Goal: Obtain resource: Download file/media

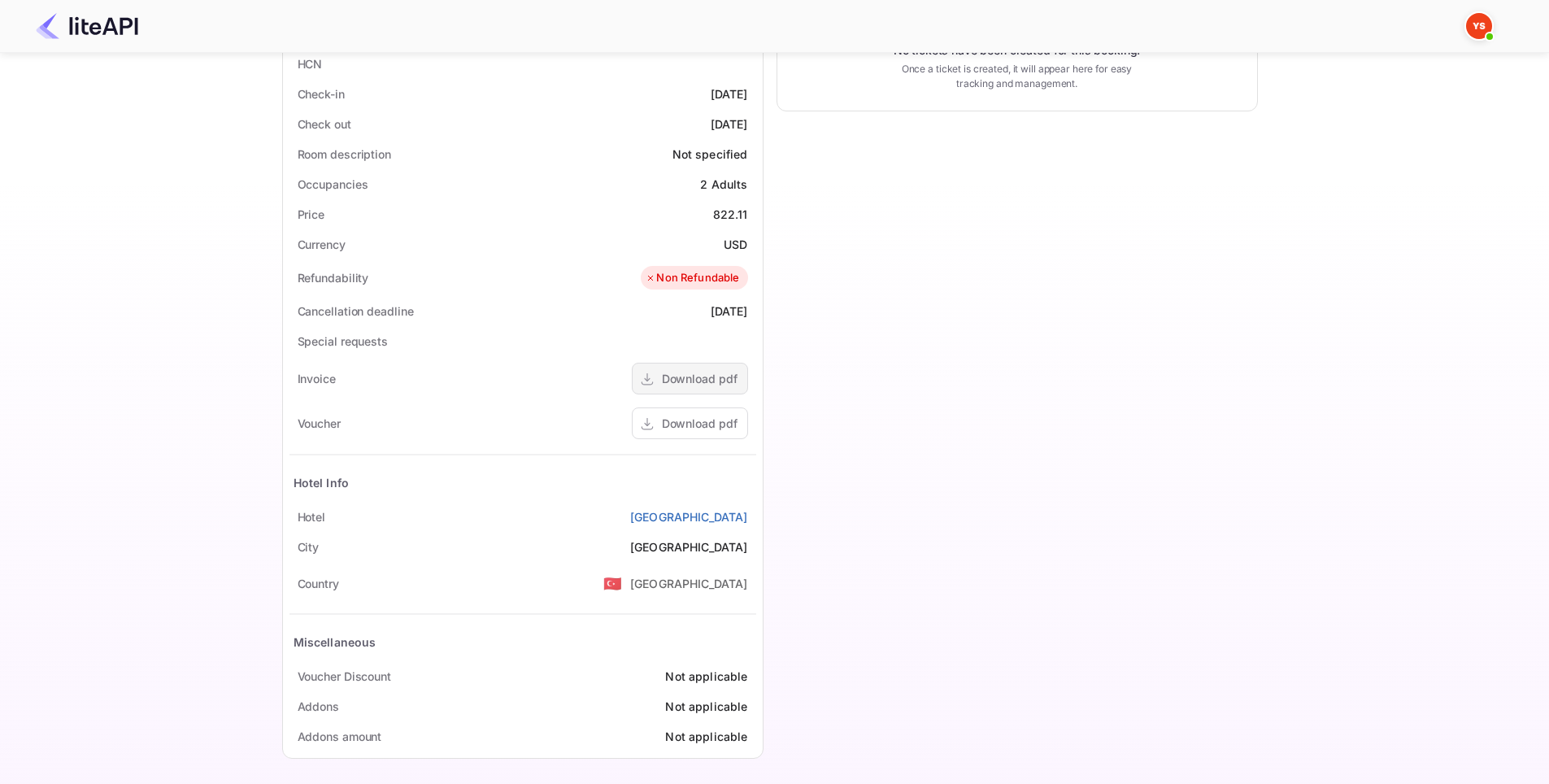
scroll to position [399, 0]
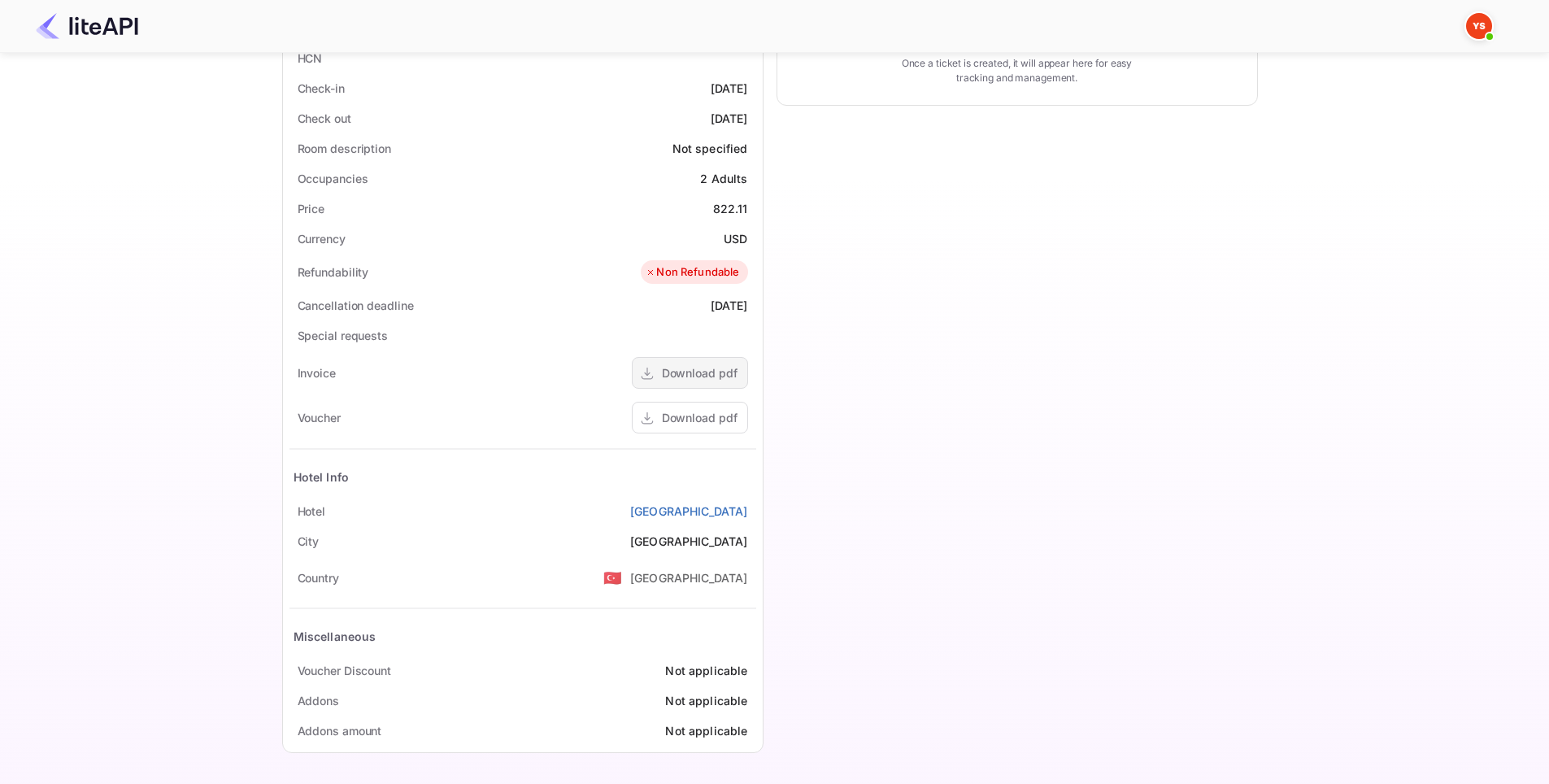
click at [676, 373] on div "Download pdf" at bounding box center [700, 373] width 76 height 17
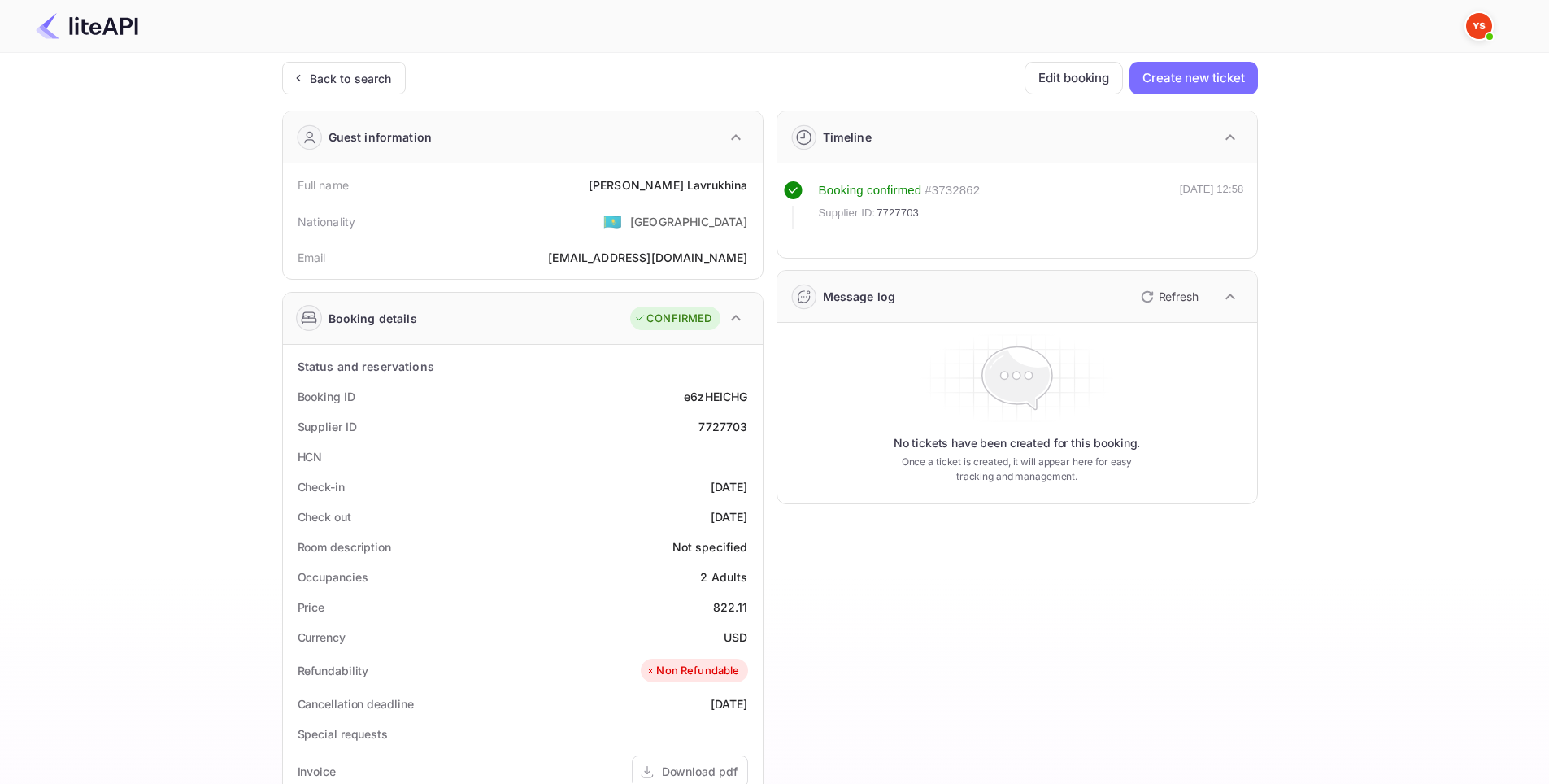
scroll to position [0, 0]
click at [354, 76] on div "Back to search" at bounding box center [350, 79] width 83 height 17
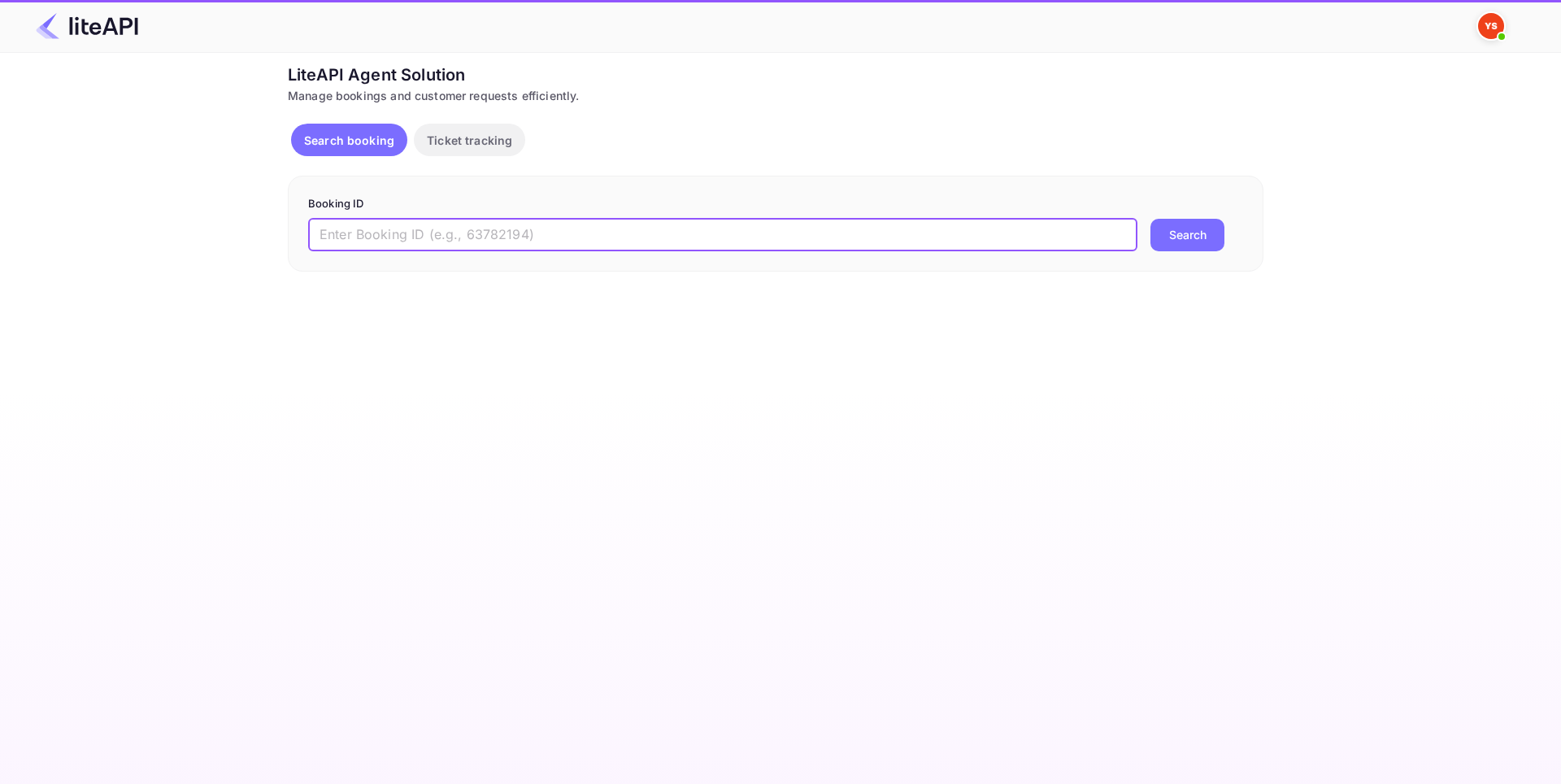
click at [614, 246] on input "text" at bounding box center [722, 234] width 830 height 32
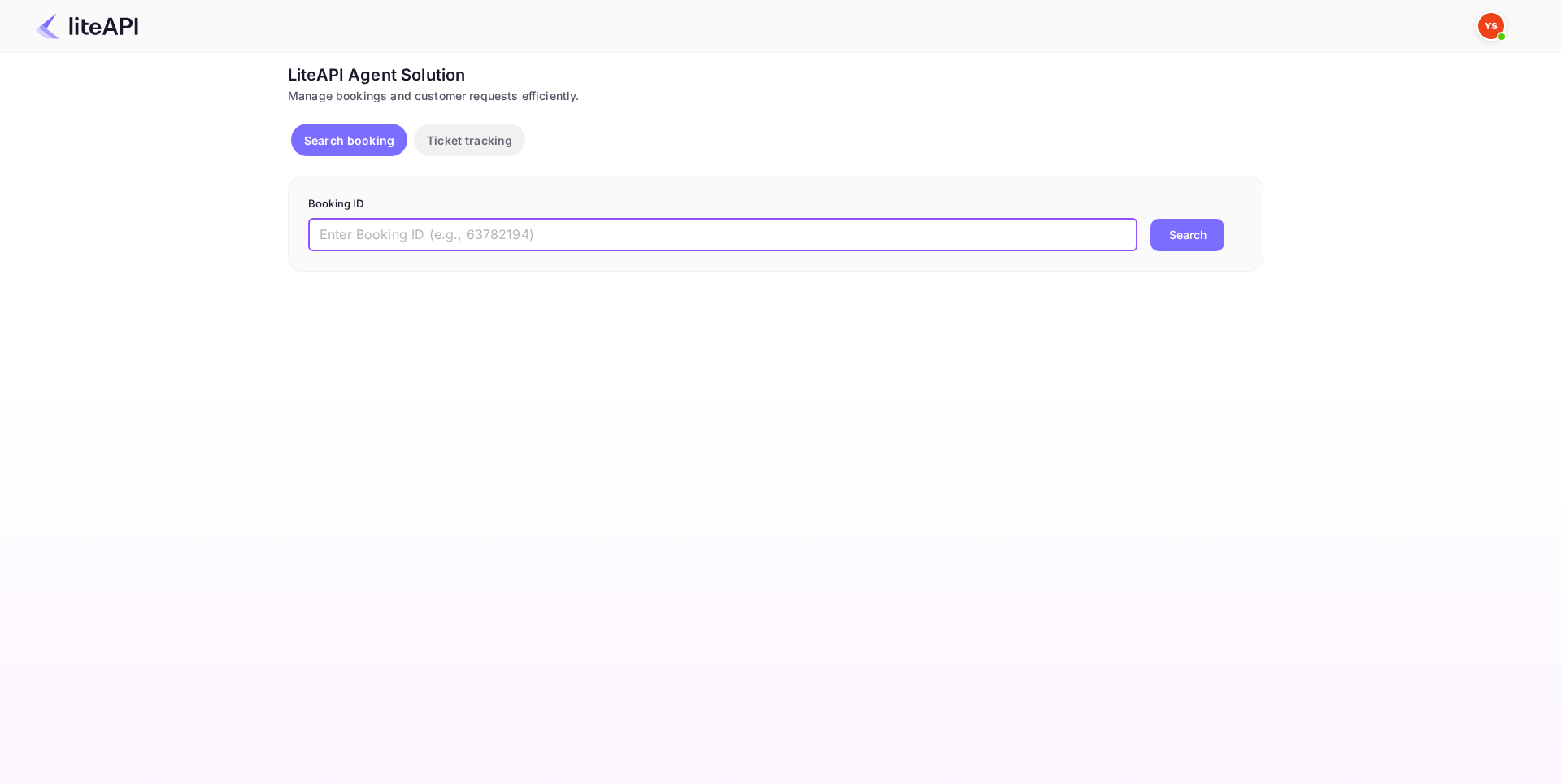
paste input "8810247"
type input "8810247"
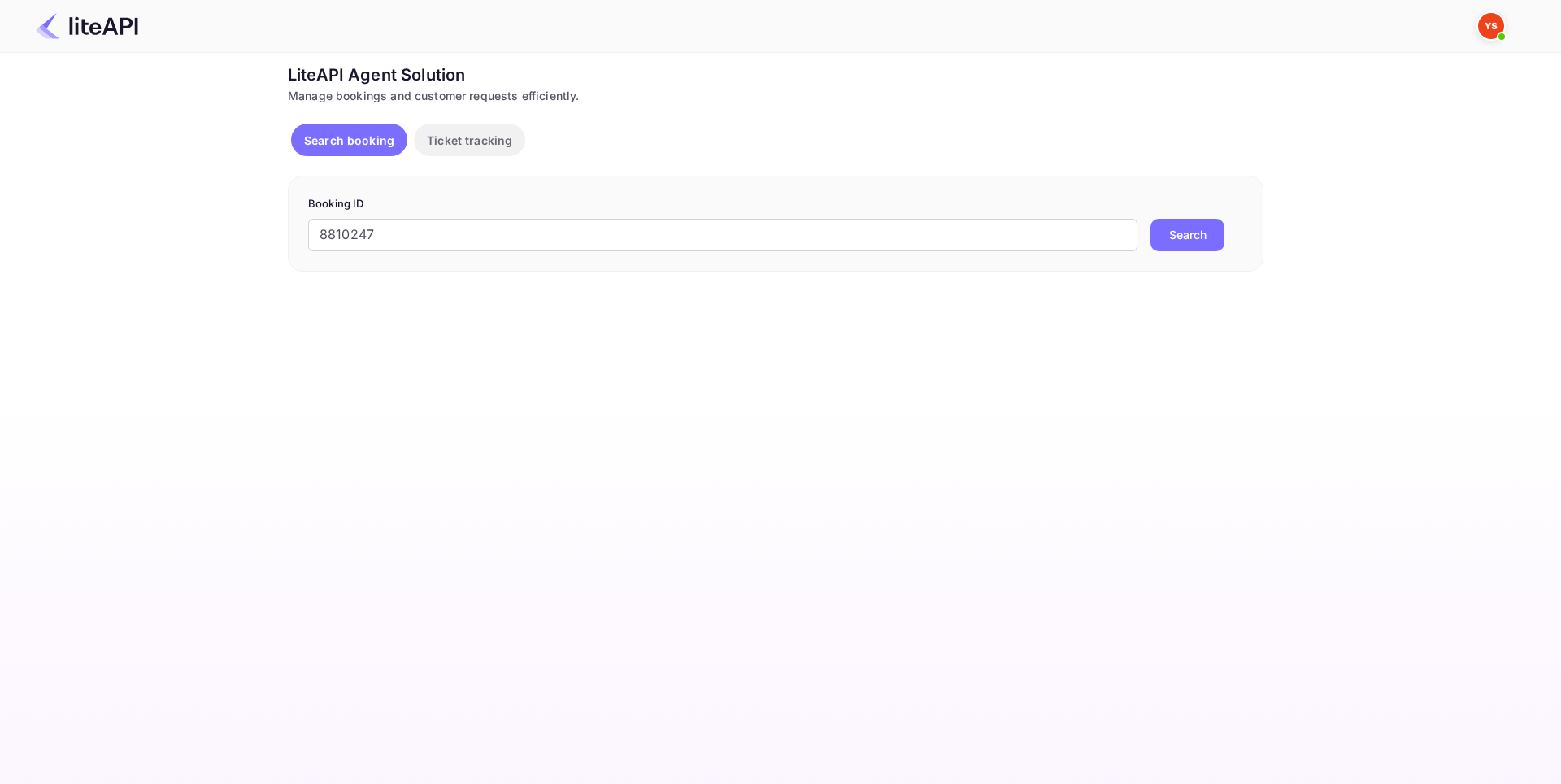
click at [1199, 229] on button "Search" at bounding box center [1187, 234] width 74 height 32
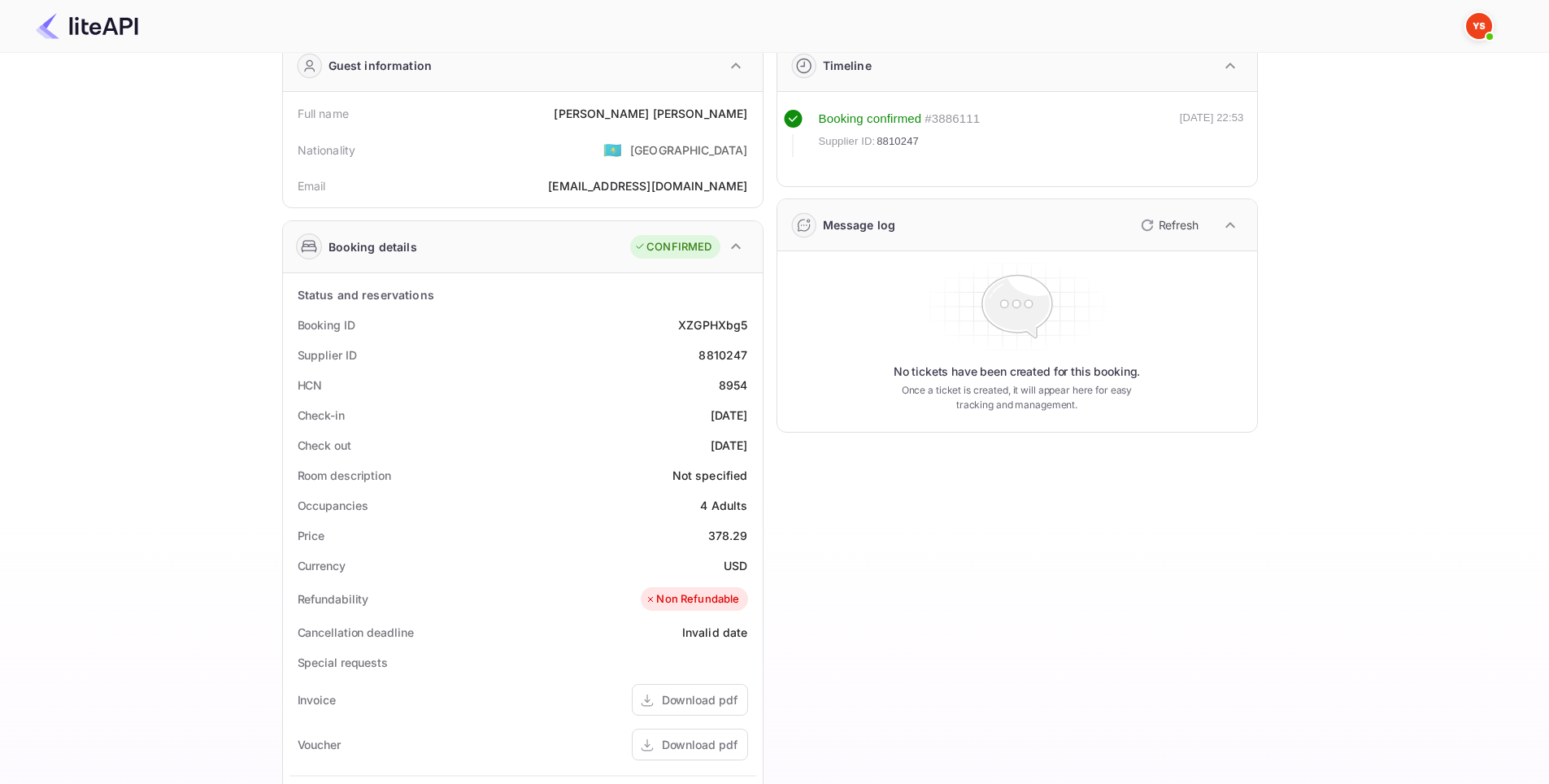
scroll to position [244, 0]
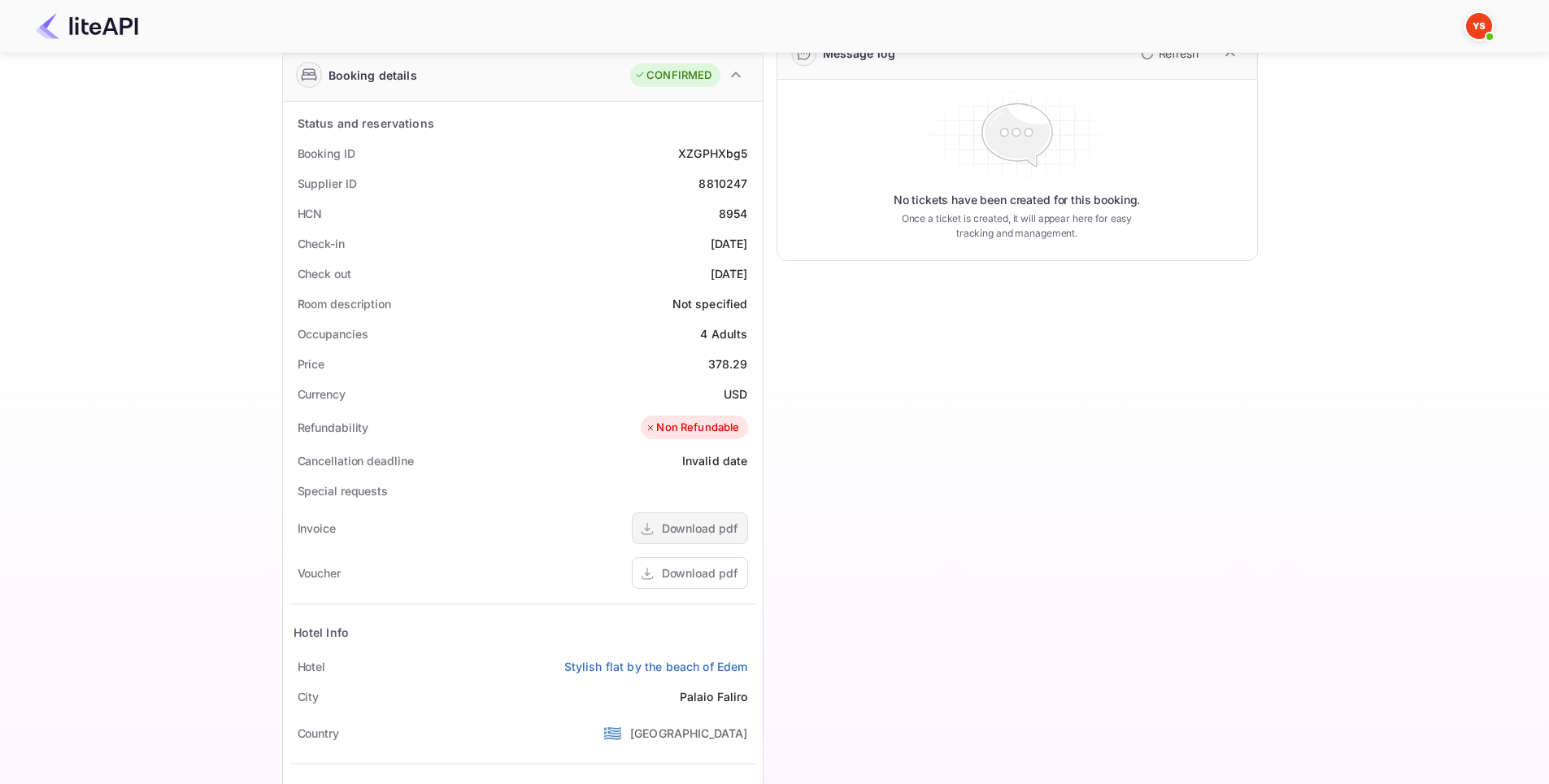
click at [712, 537] on div "Download pdf" at bounding box center [700, 528] width 76 height 17
click at [664, 576] on div "Download pdf" at bounding box center [700, 573] width 76 height 17
drag, startPoint x: 1350, startPoint y: 468, endPoint x: 1315, endPoint y: 460, distance: 35.9
click at [1344, 468] on div "Ticket Affiliate URL [URL][DOMAIN_NAME] Business partner name Nuitee Travel Cus…" at bounding box center [769, 369] width 1500 height 1101
